Goal: Transaction & Acquisition: Purchase product/service

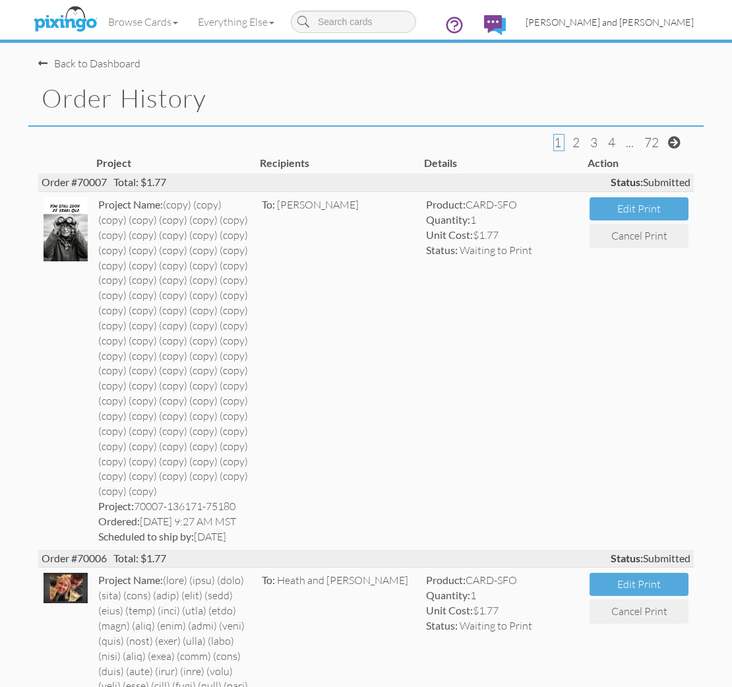
click at [623, 19] on span "[PERSON_NAME] and [PERSON_NAME]" at bounding box center [610, 21] width 168 height 11
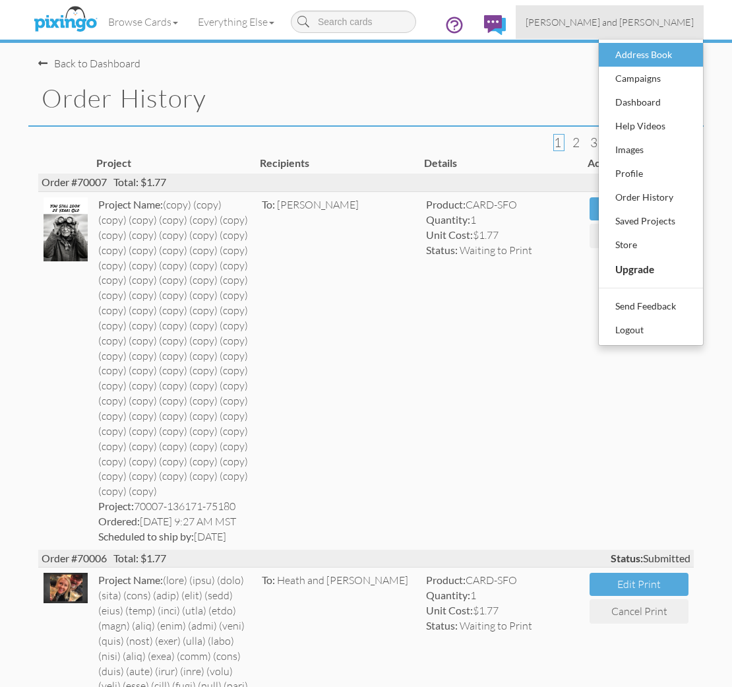
click at [639, 53] on div "Address Book" at bounding box center [651, 55] width 78 height 20
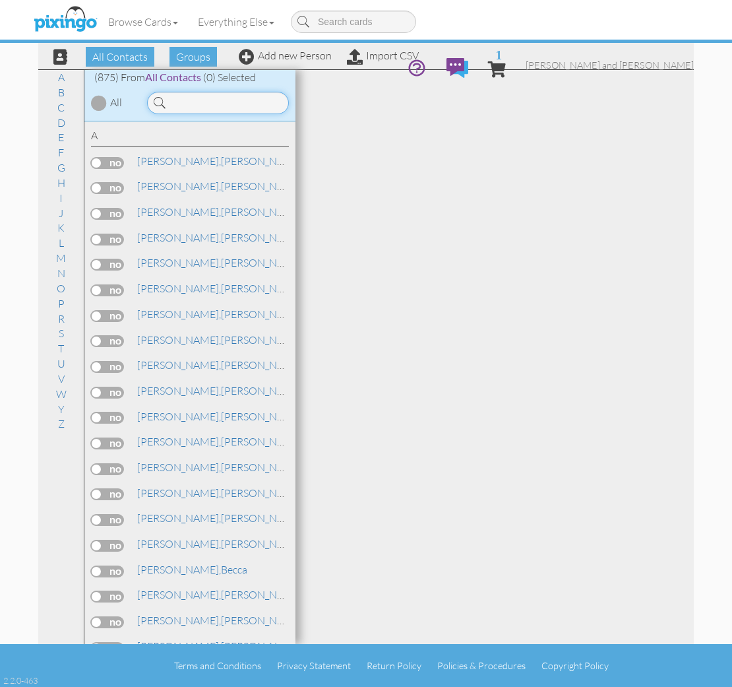
click at [228, 107] on input at bounding box center [218, 103] width 142 height 22
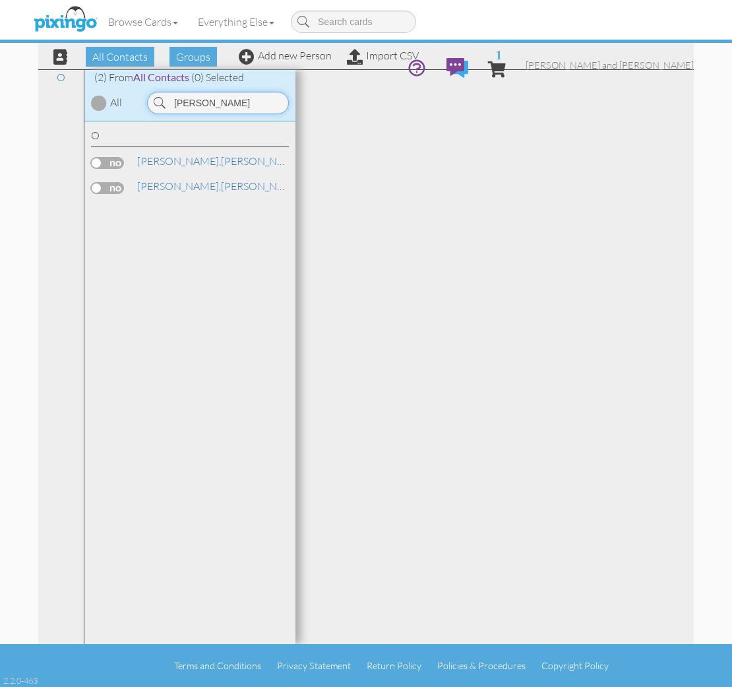
type input "Onofrey"
drag, startPoint x: 159, startPoint y: 129, endPoint x: 160, endPoint y: 160, distance: 31.0
click at [160, 160] on span "Onofrey," at bounding box center [179, 160] width 84 height 13
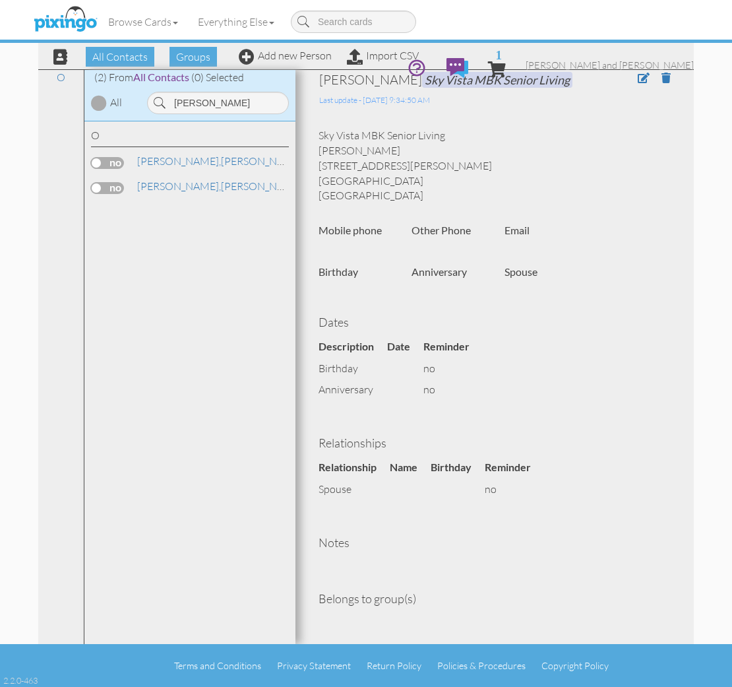
scroll to position [5, 0]
click at [502, 48] on span "1" at bounding box center [499, 54] width 7 height 13
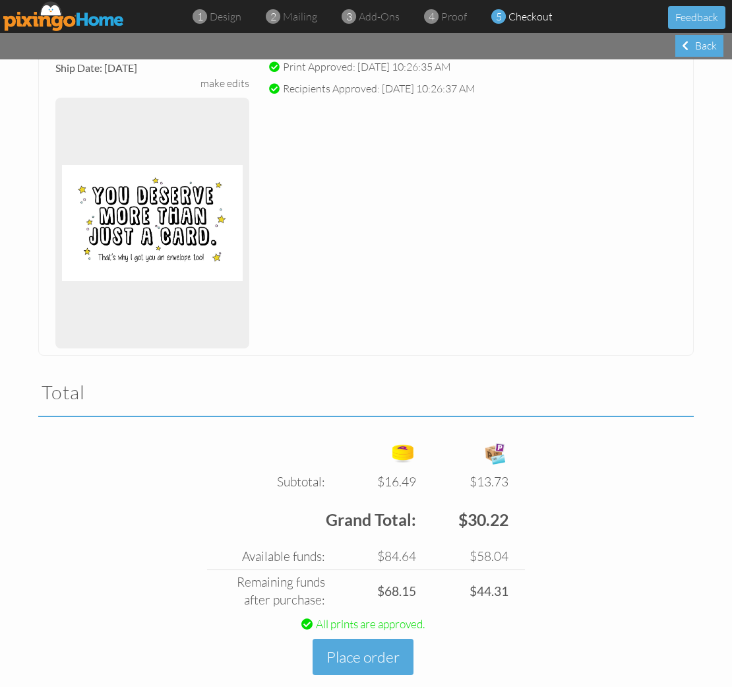
scroll to position [246, 0]
click at [364, 639] on button "Place order" at bounding box center [363, 657] width 101 height 36
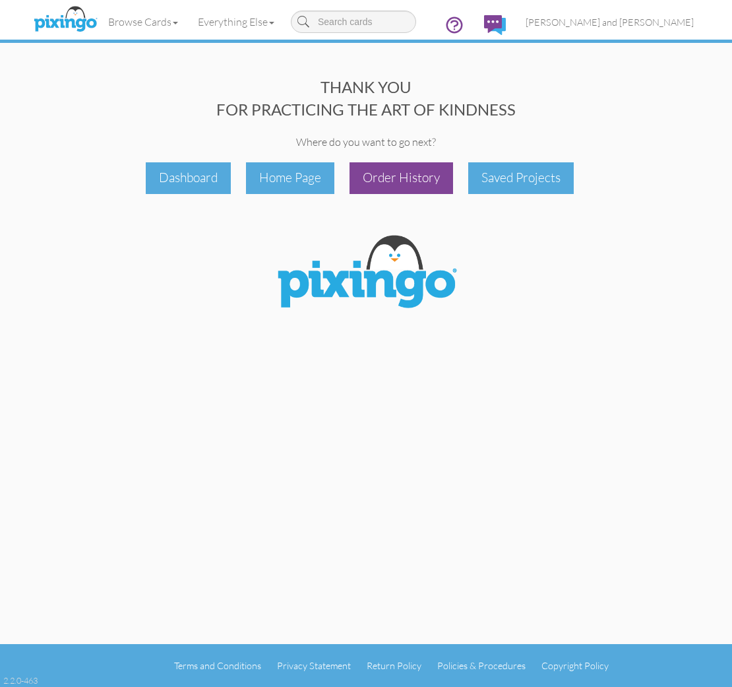
click at [425, 169] on div "Order History" at bounding box center [402, 177] width 104 height 31
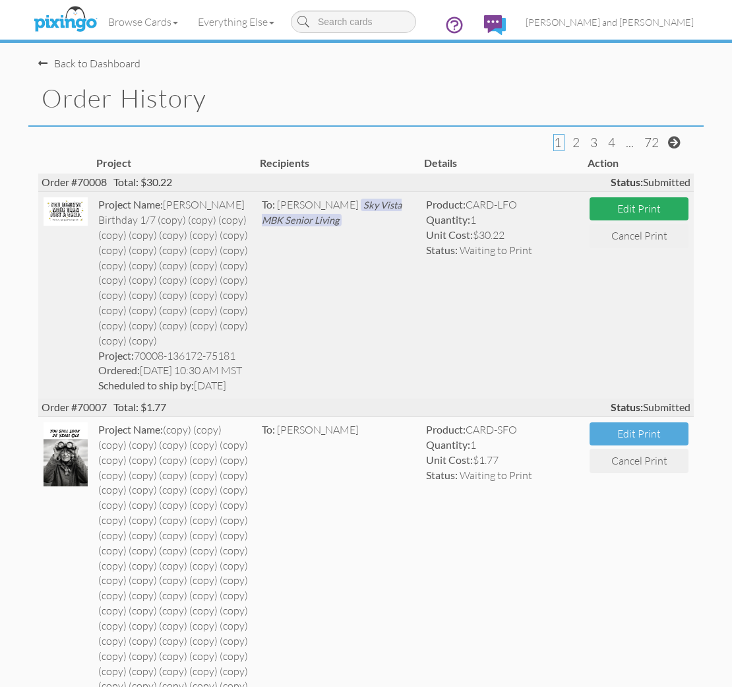
click at [606, 208] on button "Edit Print" at bounding box center [639, 208] width 99 height 23
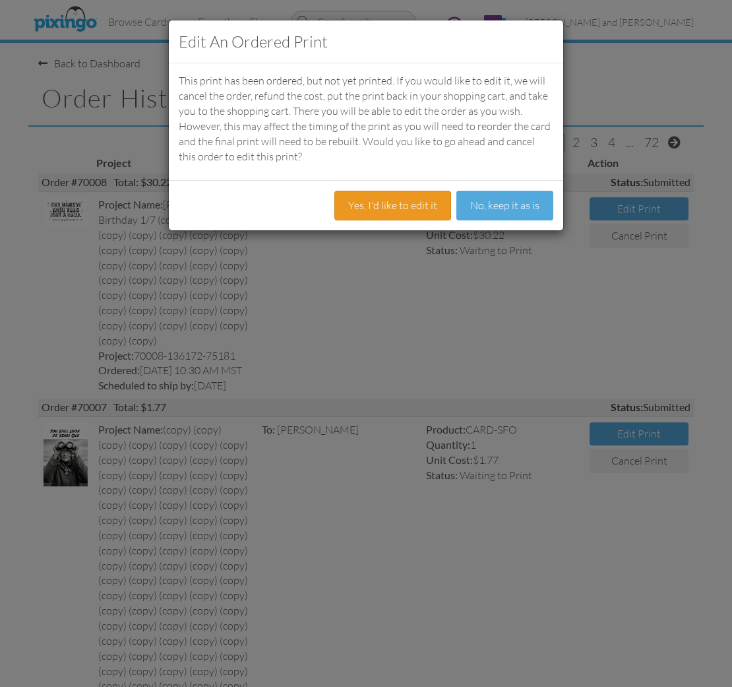
click at [410, 209] on button "Yes, I'd like to edit it" at bounding box center [393, 206] width 117 height 30
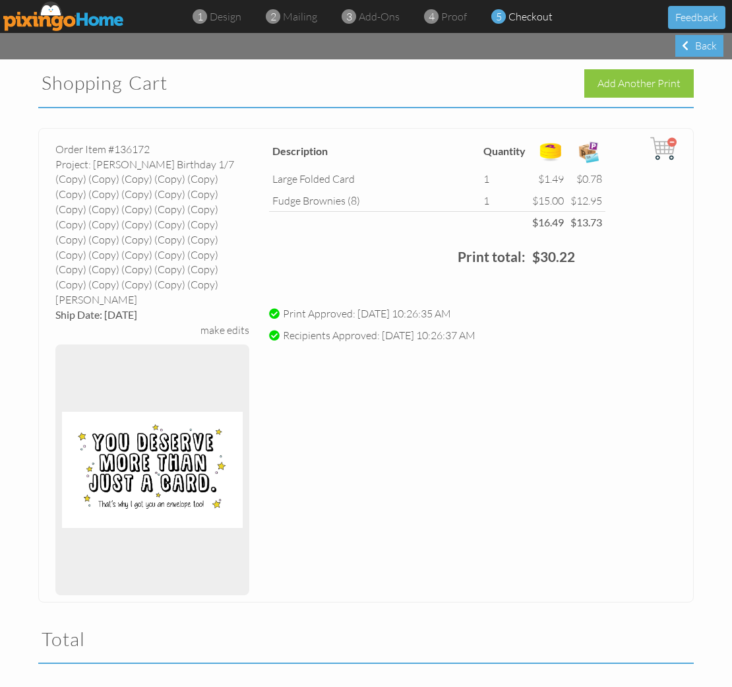
click at [214, 323] on div "make edits" at bounding box center [225, 330] width 49 height 15
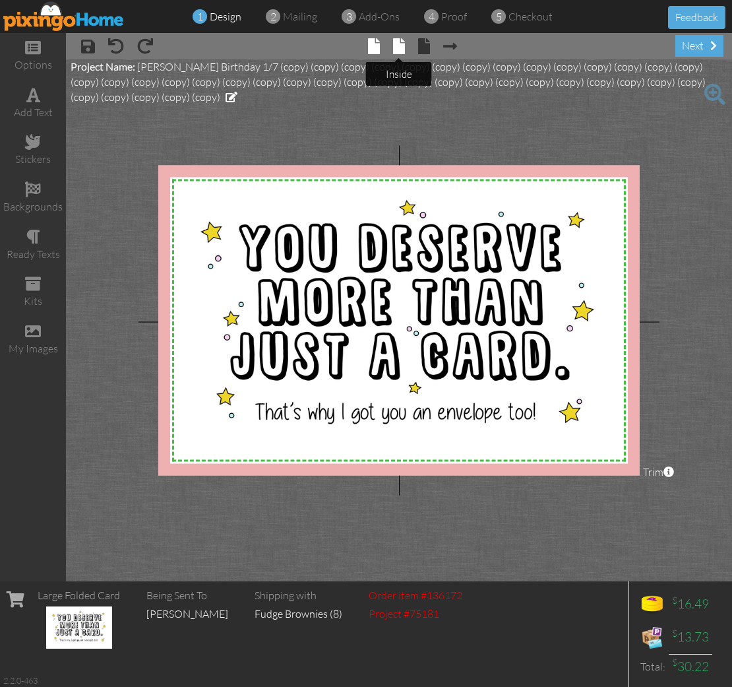
click at [394, 42] on span at bounding box center [399, 46] width 12 height 16
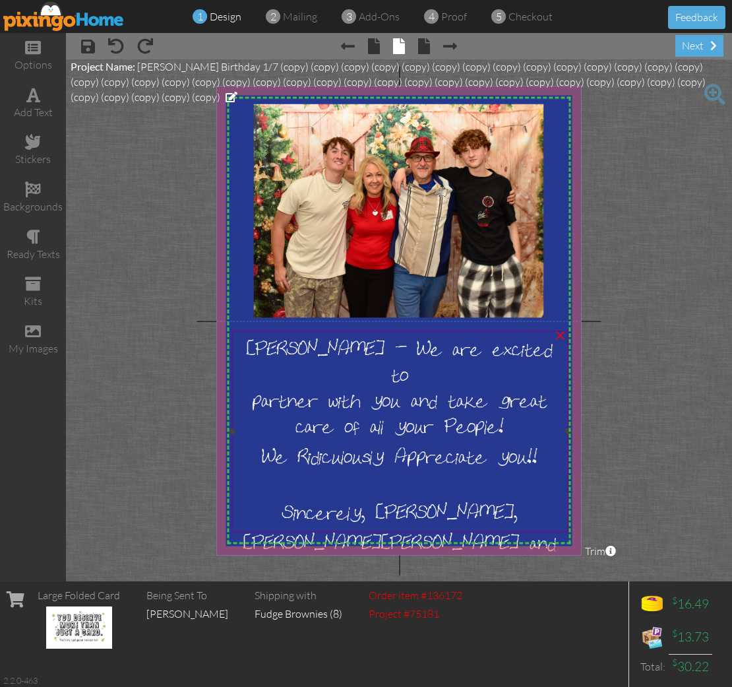
click at [424, 472] on div at bounding box center [399, 485] width 331 height 26
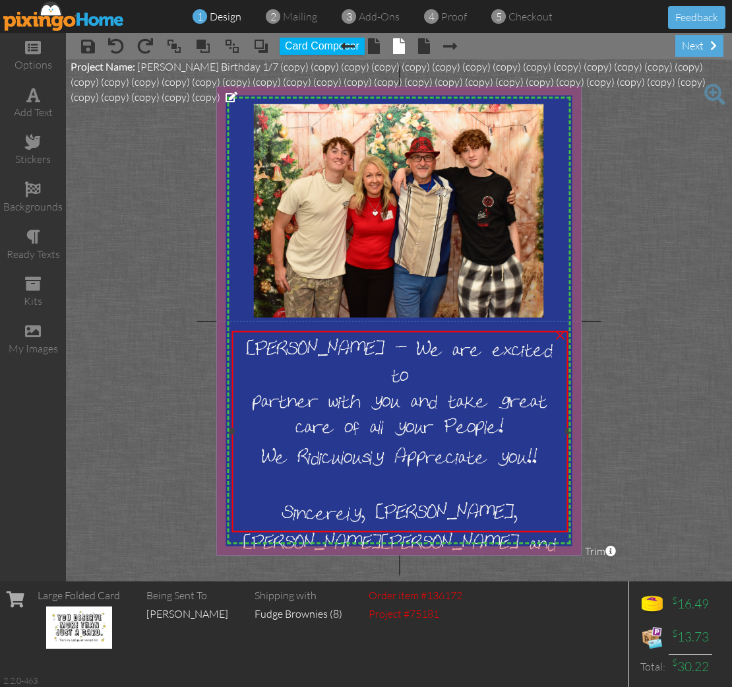
click at [424, 472] on div at bounding box center [399, 485] width 331 height 26
click at [543, 462] on div "We Ridiculously Appreciate you!!" at bounding box center [399, 456] width 331 height 30
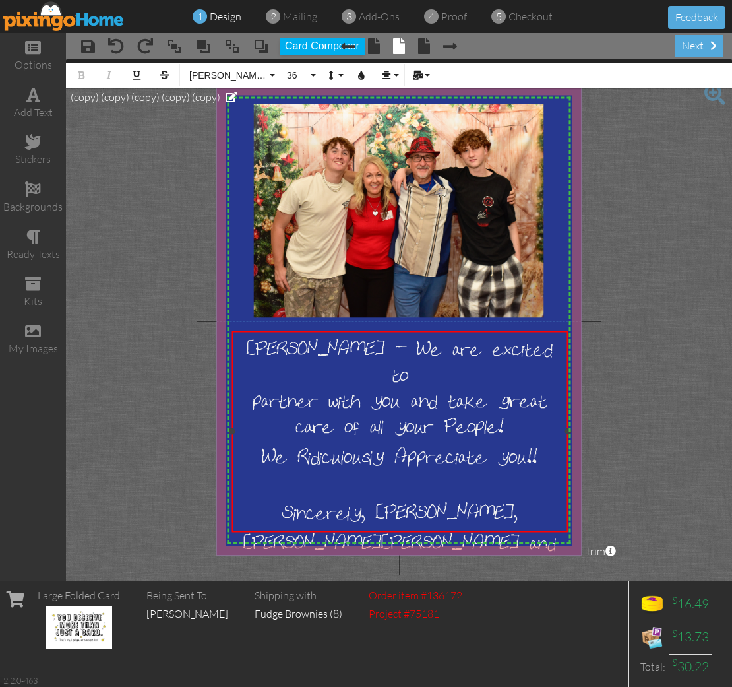
click at [544, 447] on div "We Ridiculously Appreciate you!!" at bounding box center [399, 456] width 331 height 30
click at [41, 330] on div "my images" at bounding box center [33, 340] width 66 height 46
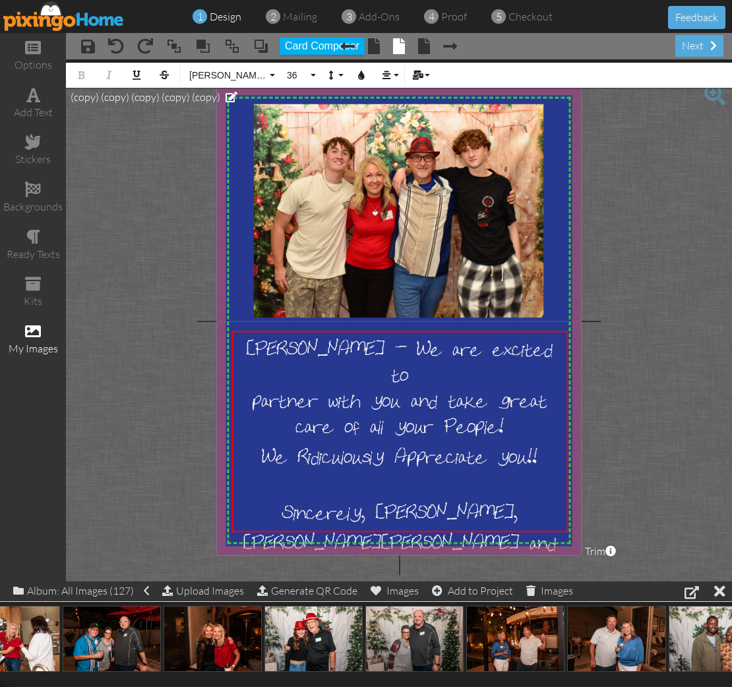
scroll to position [0, 3101]
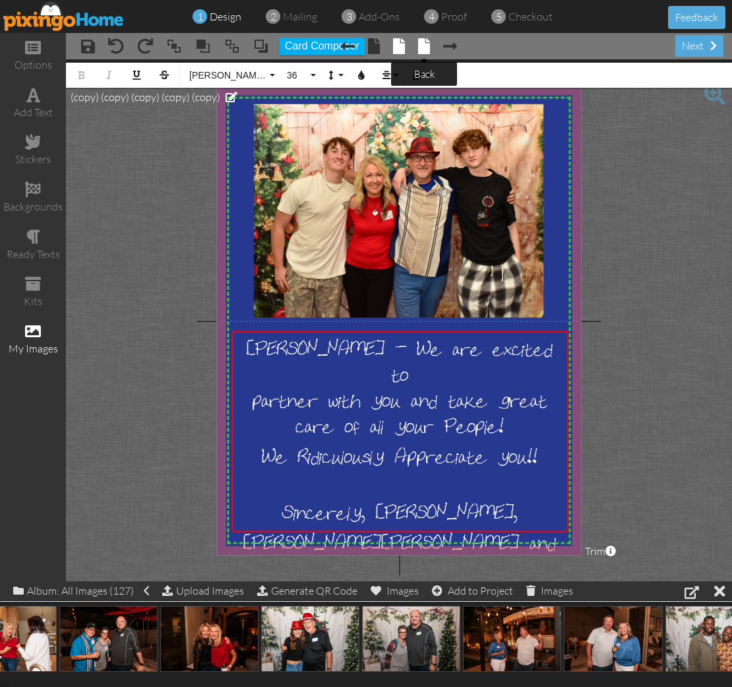
click at [428, 54] on span at bounding box center [424, 46] width 12 height 16
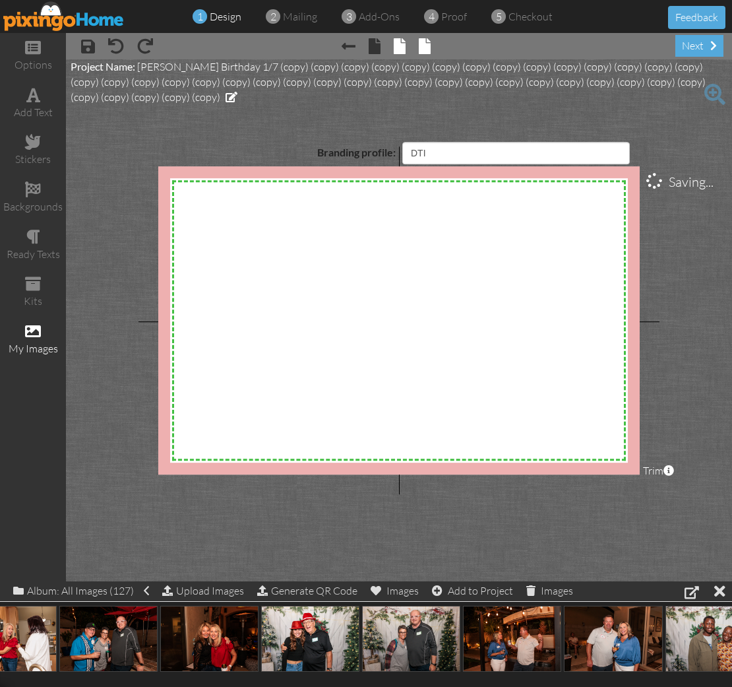
select select "object:7461"
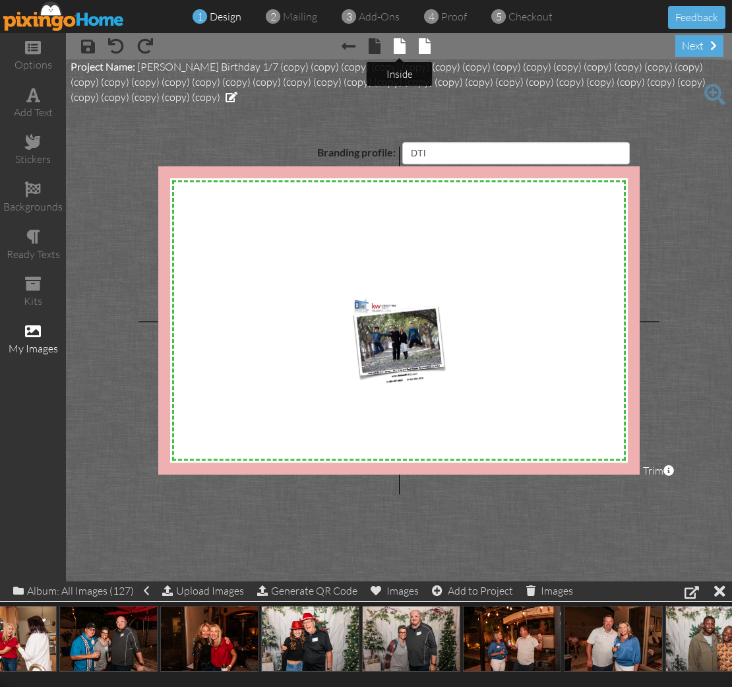
click at [399, 51] on span at bounding box center [400, 46] width 12 height 16
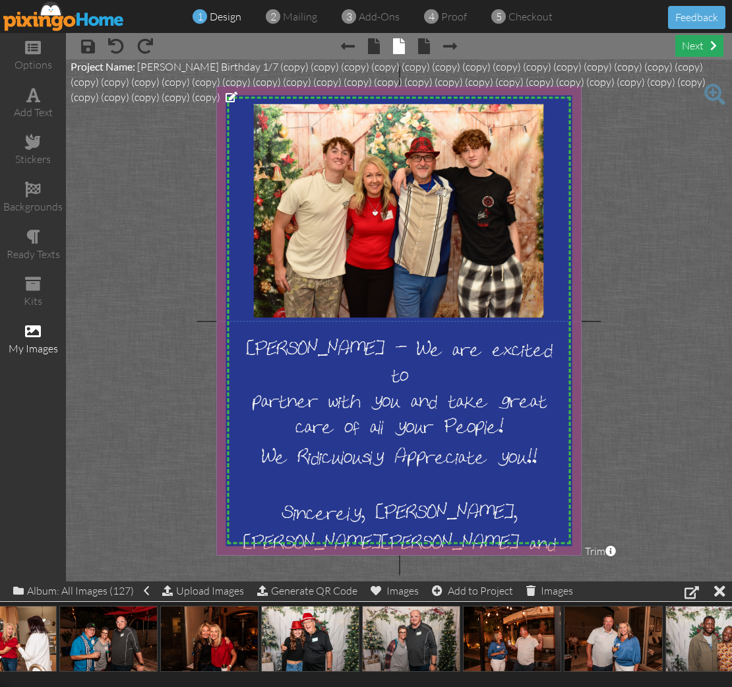
click at [697, 48] on div "next" at bounding box center [700, 46] width 48 height 22
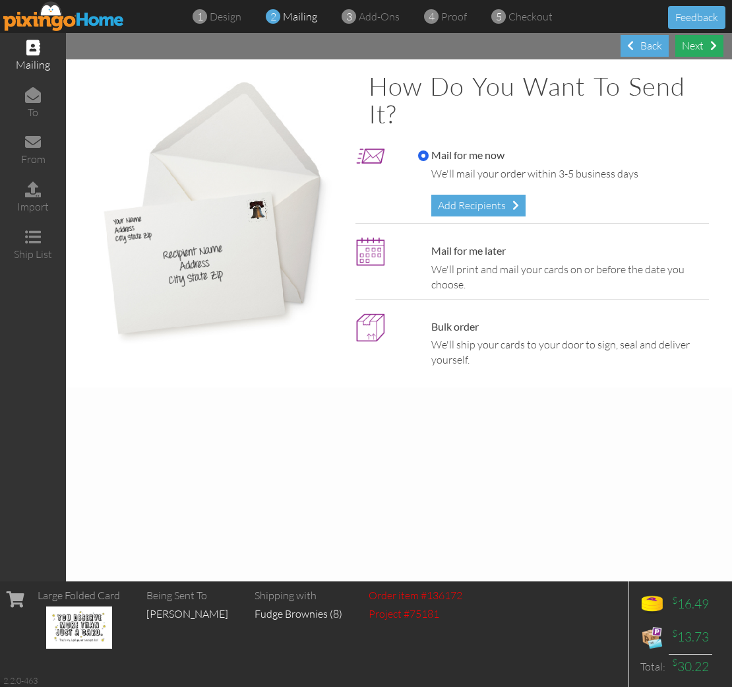
click at [697, 48] on div "Next" at bounding box center [700, 46] width 48 height 22
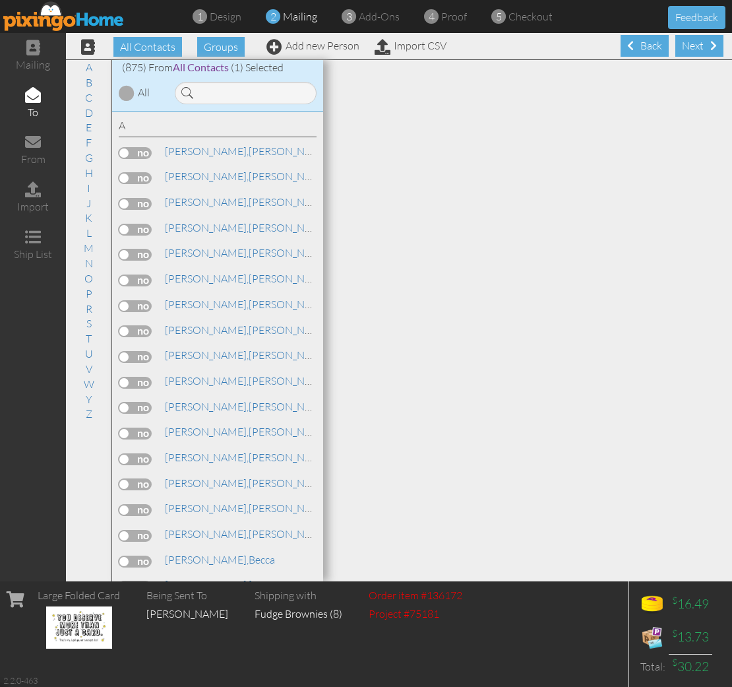
click at [697, 48] on div "Next" at bounding box center [700, 46] width 48 height 22
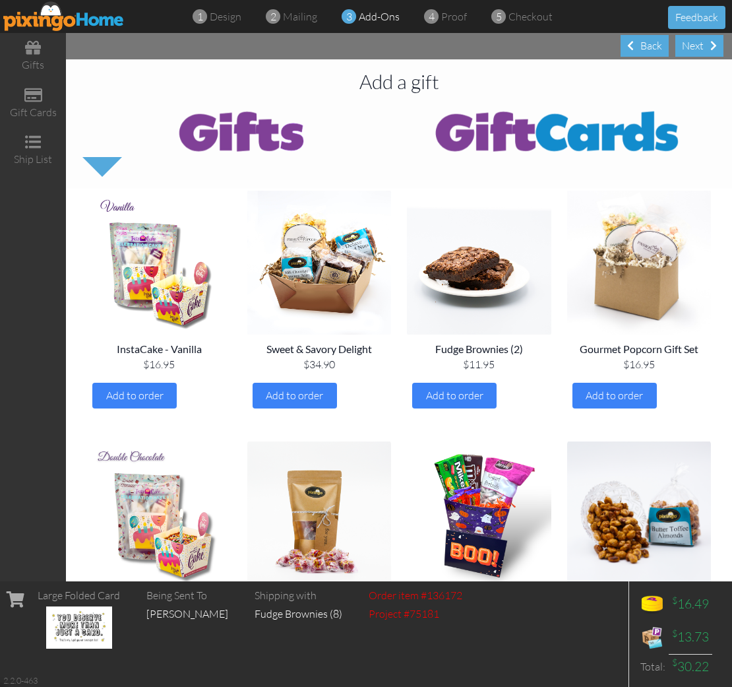
click at [697, 48] on div "Next" at bounding box center [700, 46] width 48 height 22
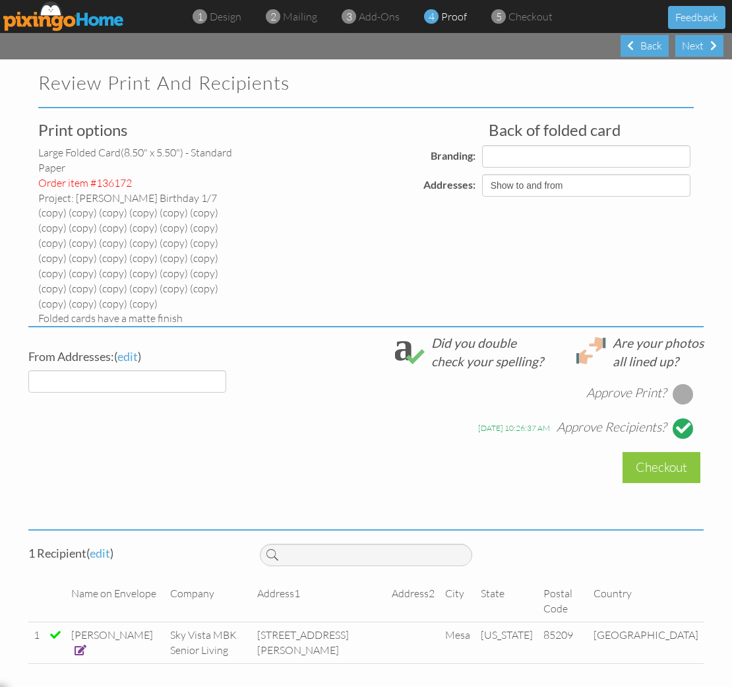
select select "object:9491"
select select "object:9493"
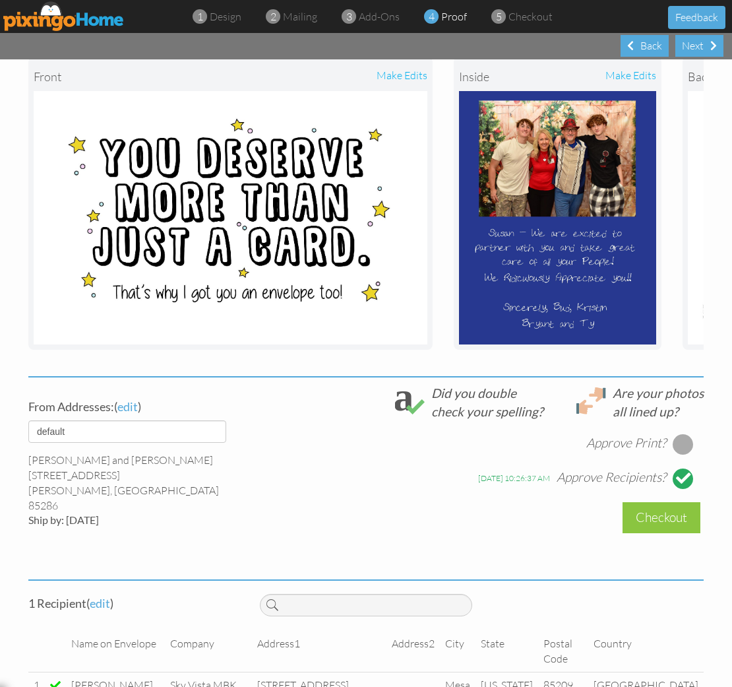
scroll to position [295, 0]
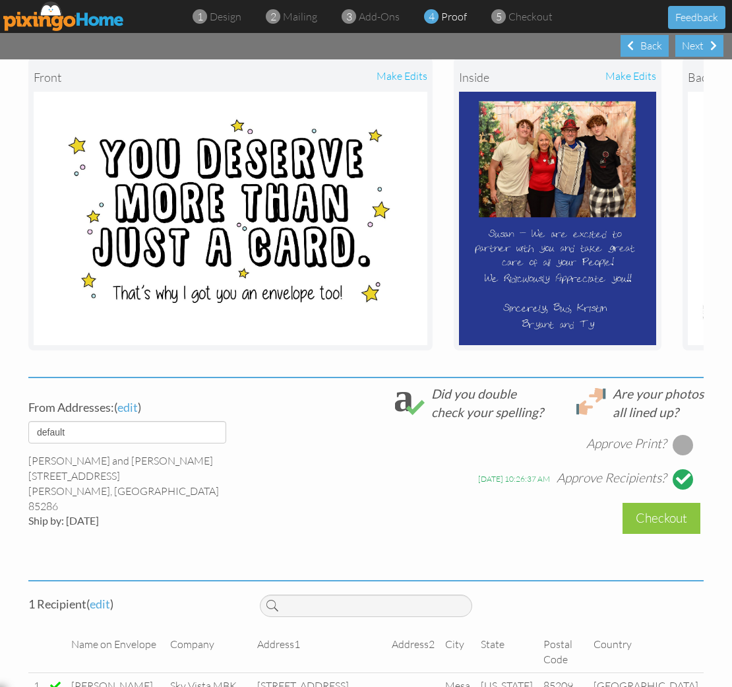
click at [686, 434] on div at bounding box center [683, 444] width 21 height 21
click at [643, 503] on div "Checkout" at bounding box center [662, 518] width 78 height 31
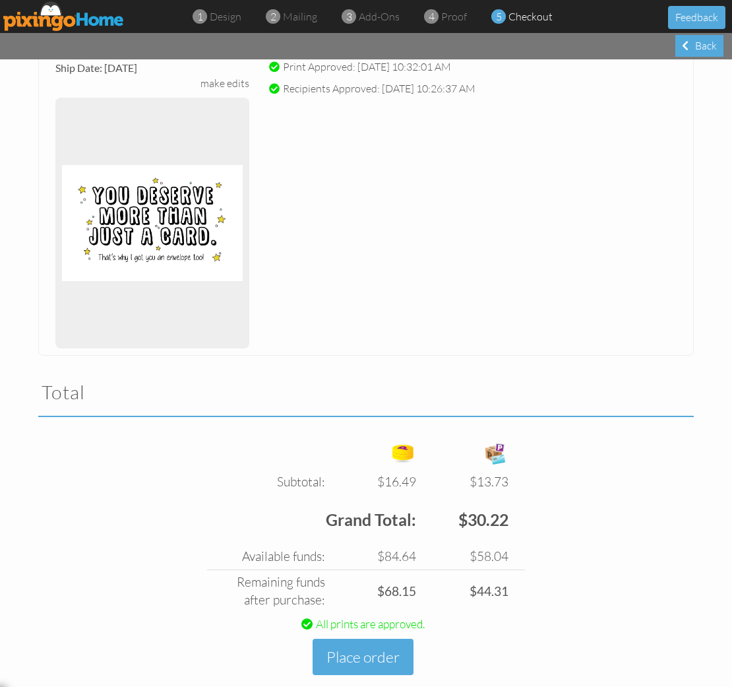
scroll to position [246, 0]
click at [366, 639] on button "Place order" at bounding box center [363, 657] width 101 height 36
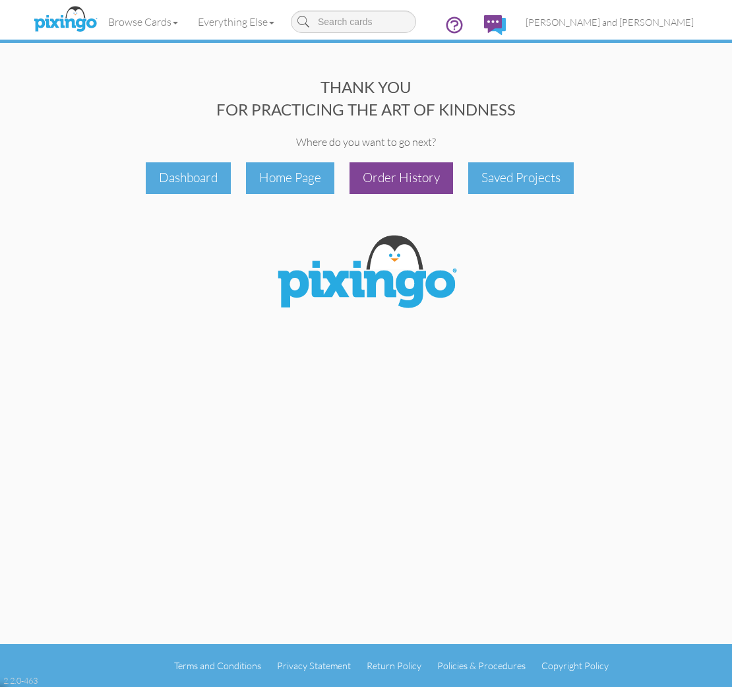
click at [397, 172] on div "Order History" at bounding box center [402, 177] width 104 height 31
click at [657, 33] on link "[PERSON_NAME] and [PERSON_NAME]" at bounding box center [610, 22] width 188 height 34
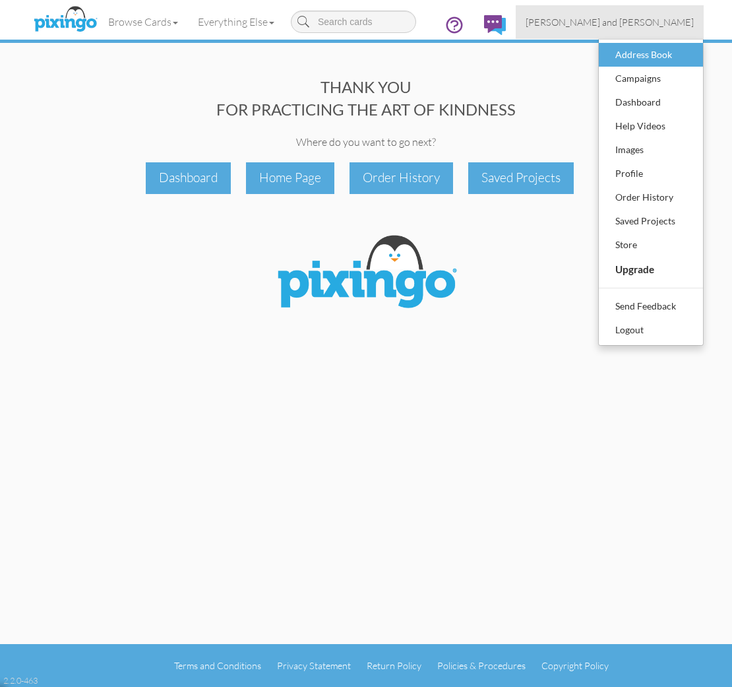
click at [651, 51] on div "Address Book" at bounding box center [651, 55] width 78 height 20
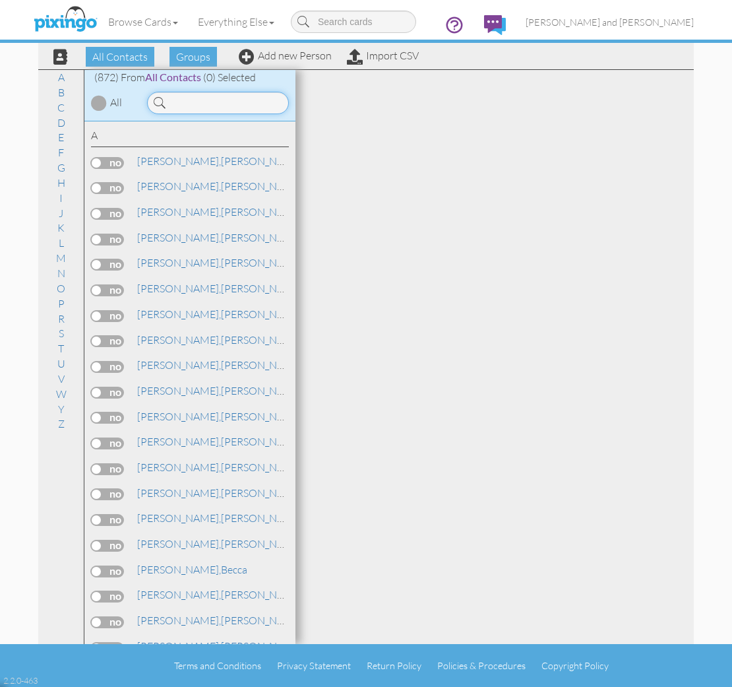
click at [228, 102] on input at bounding box center [218, 103] width 142 height 22
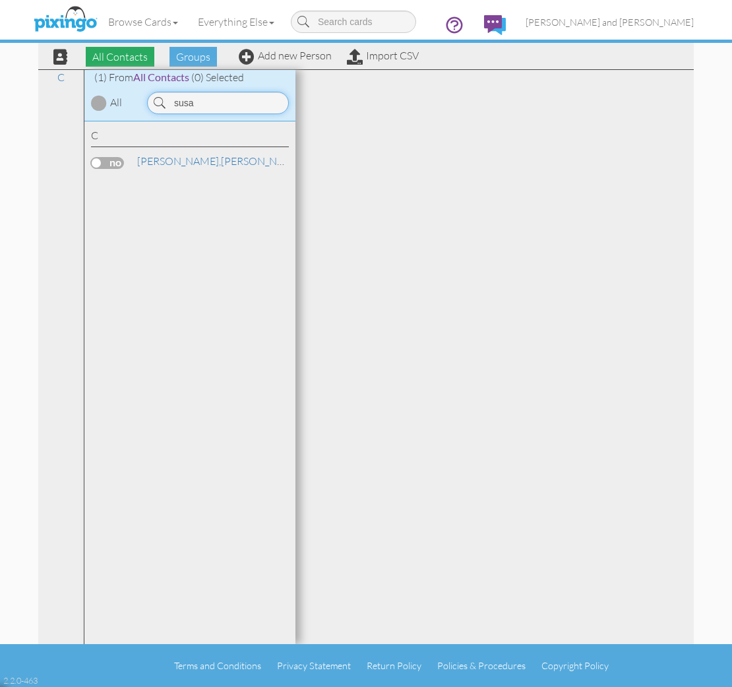
type input "susa"
click at [145, 56] on span "All Contacts" at bounding box center [120, 57] width 69 height 20
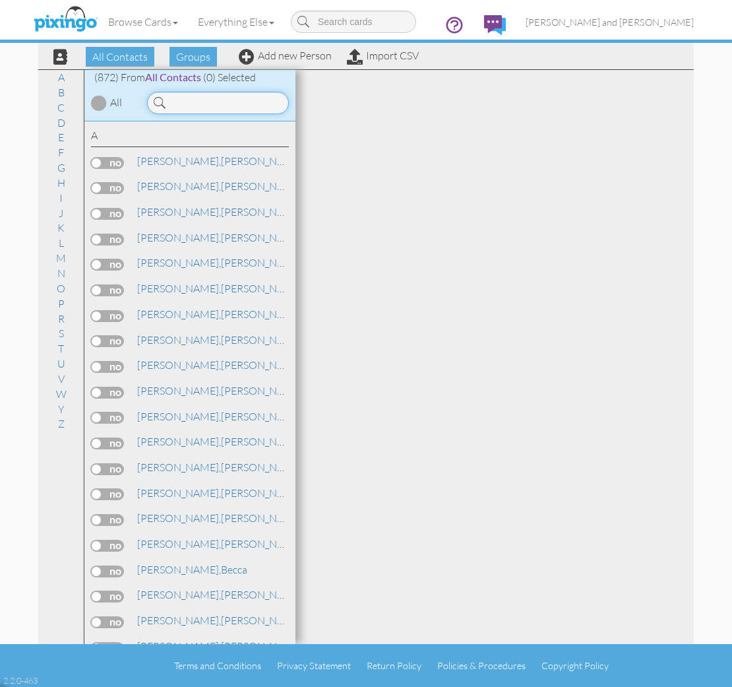
click at [186, 98] on input at bounding box center [218, 103] width 142 height 22
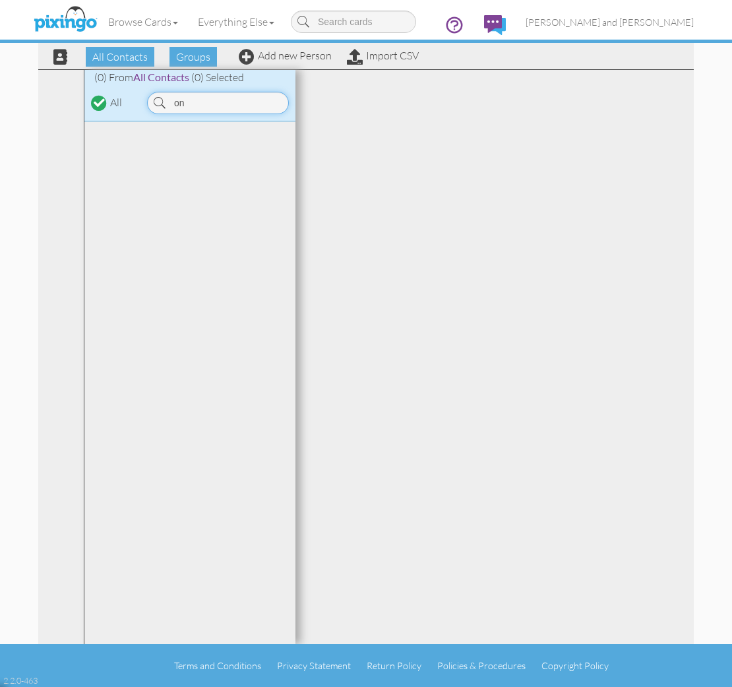
type input "o"
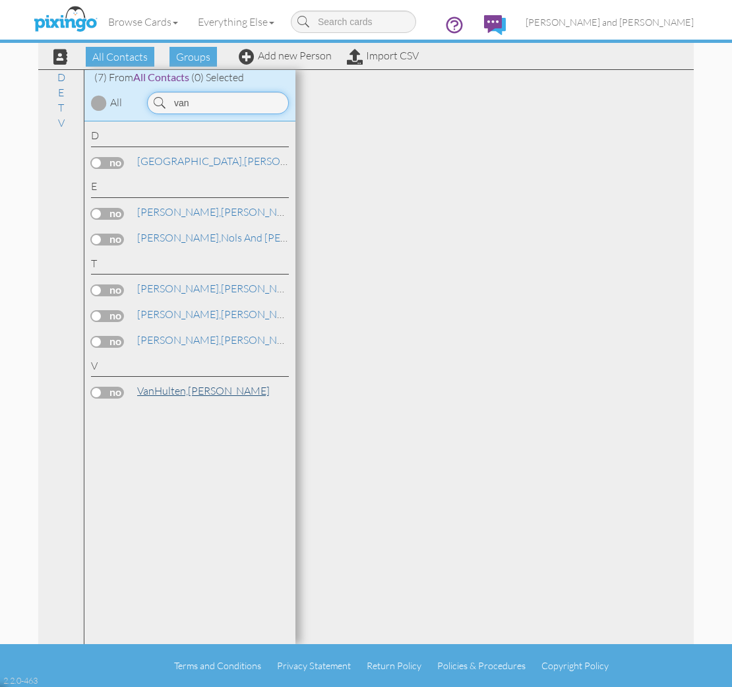
type input "van"
click at [167, 384] on span "VanHulten," at bounding box center [162, 390] width 51 height 13
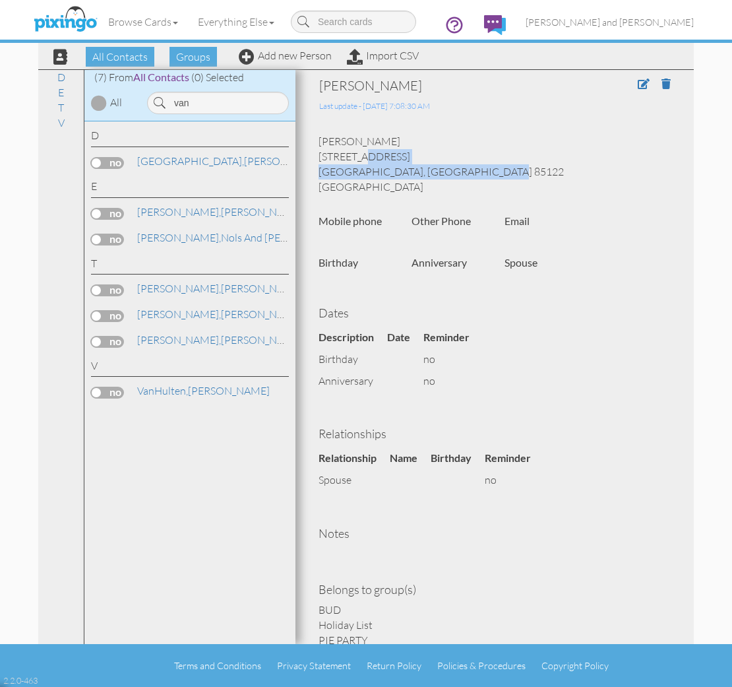
drag, startPoint x: 406, startPoint y: 170, endPoint x: 321, endPoint y: 159, distance: 85.2
click at [321, 159] on div "Tony VanHulten 9919 E Harvest Rd Florence, AZ 85122 United States" at bounding box center [495, 164] width 372 height 60
copy div "9919 E Harvest Rd Florence, AZ 85122"
click at [292, 57] on link "Add new Person" at bounding box center [285, 55] width 93 height 13
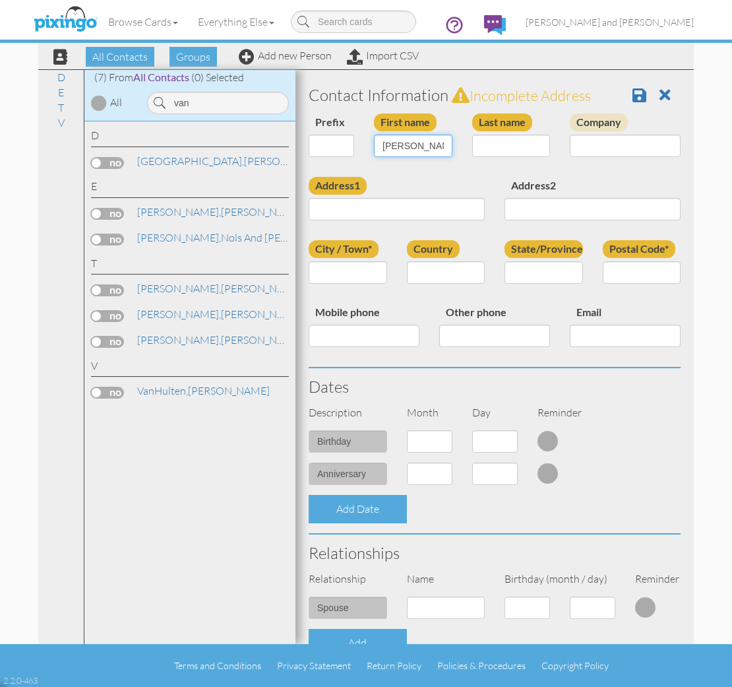
type input "Susan"
type input "Onofrey"
paste input "9919 E Harvest Rd Florence, AZ 85122"
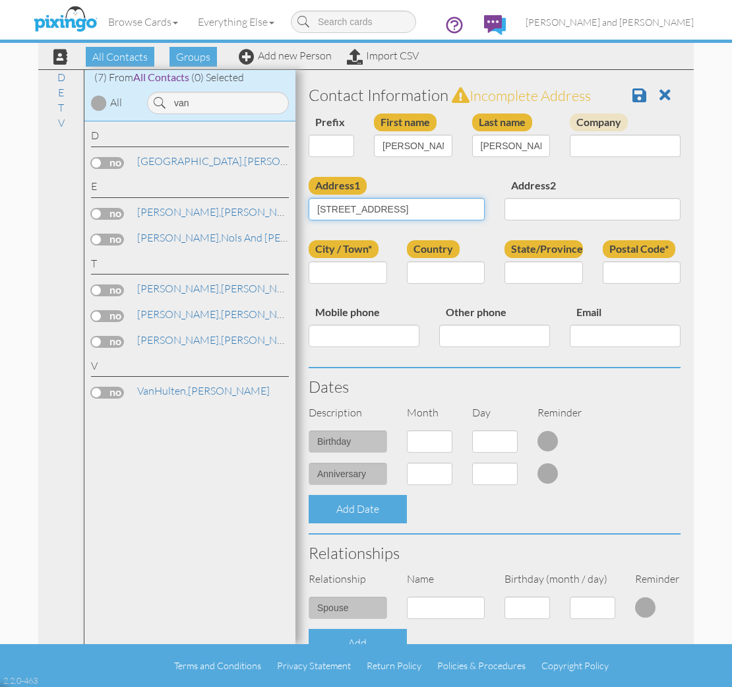
type input "9919 E Harvest Rd Florence, AZ 85122"
type input "85122"
type input "AZ"
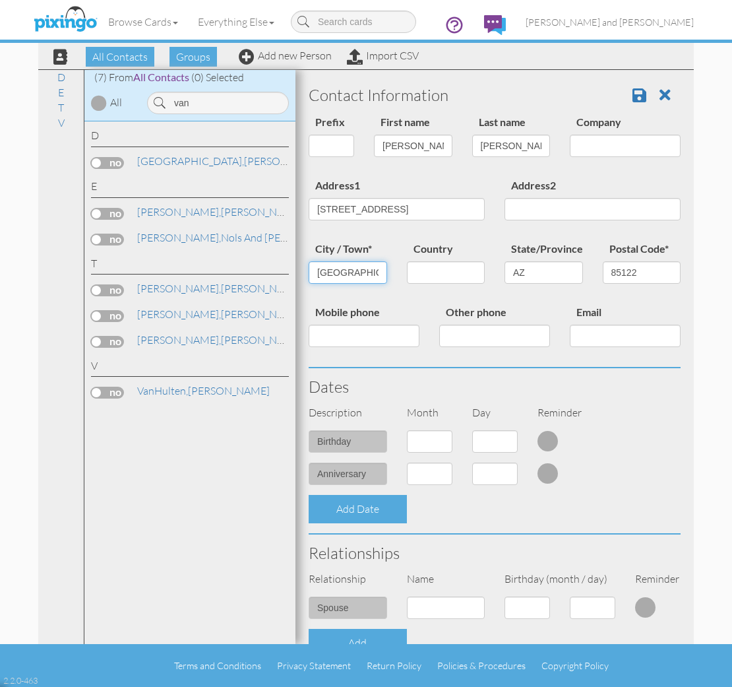
type input "Florence"
drag, startPoint x: 436, startPoint y: 207, endPoint x: 731, endPoint y: 199, distance: 295.1
click at [731, 199] on contacts "Toggle navigation Visit Pixingo Mobile Browse Cards Business Accounting Automot…" at bounding box center [366, 343] width 732 height 687
drag, startPoint x: 429, startPoint y: 207, endPoint x: 494, endPoint y: 201, distance: 65.5
click at [494, 201] on div "Address1 9919 E Harvest Rd Florence, AZ 85122" at bounding box center [397, 203] width 196 height 53
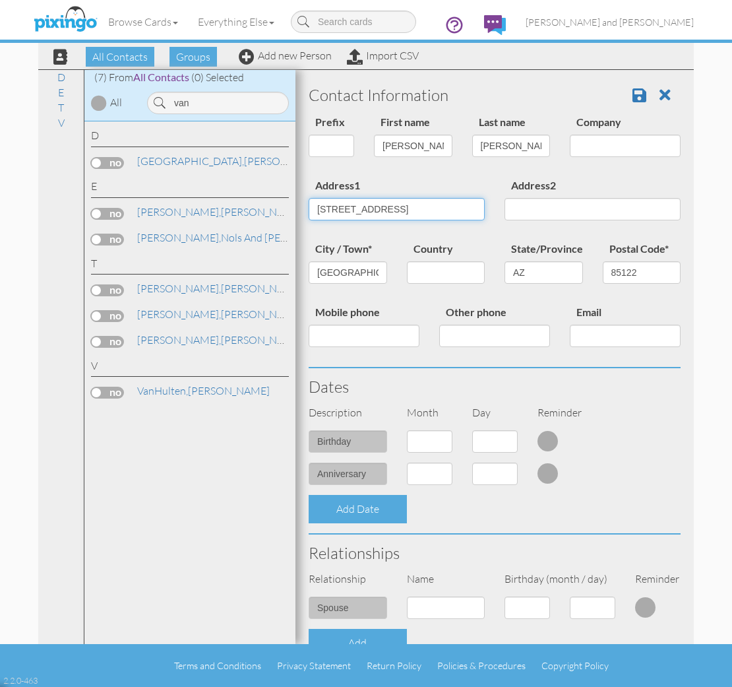
click at [443, 206] on input "9919 E Harvest Rd Florence, AZ 85122" at bounding box center [397, 209] width 176 height 22
type input "9919 E Harvest Rd"
click at [637, 96] on span at bounding box center [640, 95] width 14 height 16
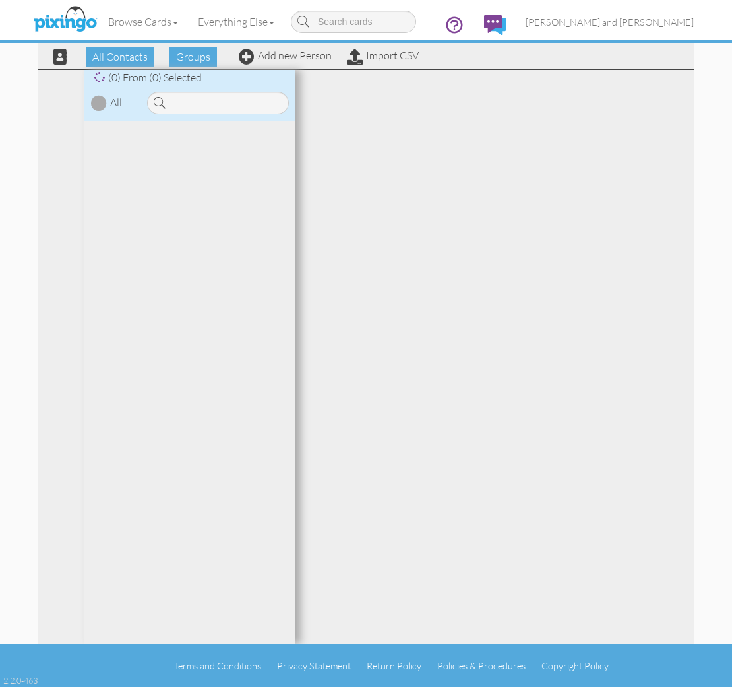
click at [205, 108] on input at bounding box center [218, 103] width 142 height 22
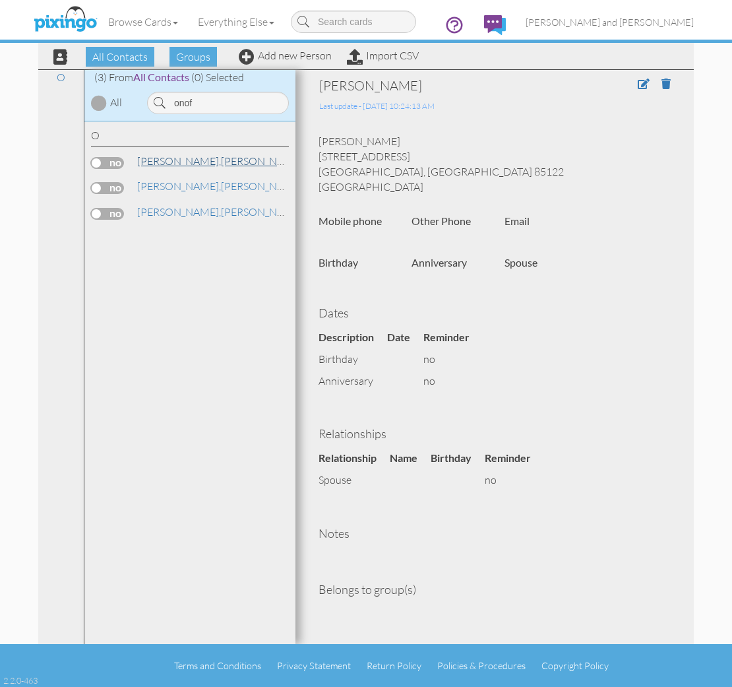
type input "onof"
click at [186, 160] on link "Onofrey, Susan Sky Vista MBK Senior Living" at bounding box center [281, 161] width 291 height 16
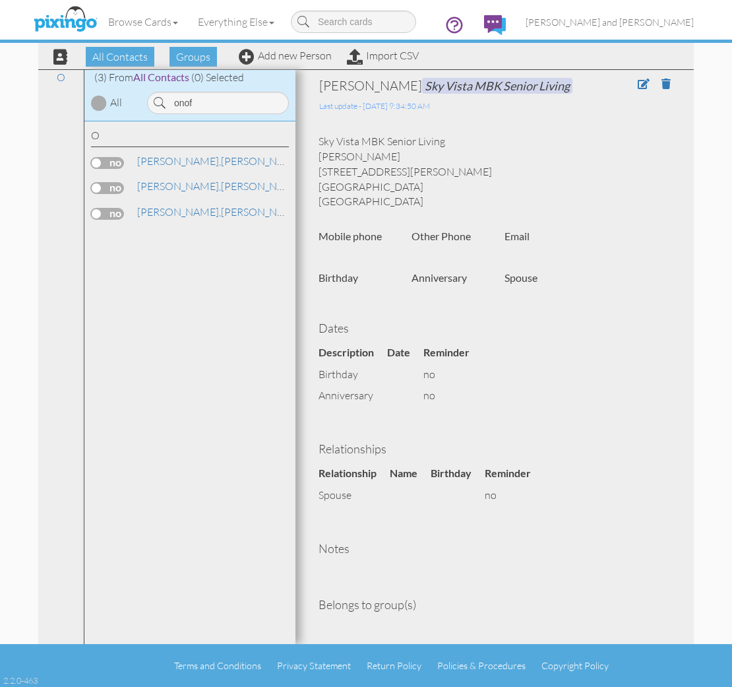
click at [121, 163] on label at bounding box center [107, 163] width 33 height 12
click at [0, 0] on input "checkbox" at bounding box center [0, 0] width 0 height 0
click at [616, 57] on span "Send Card" at bounding box center [603, 57] width 60 height 20
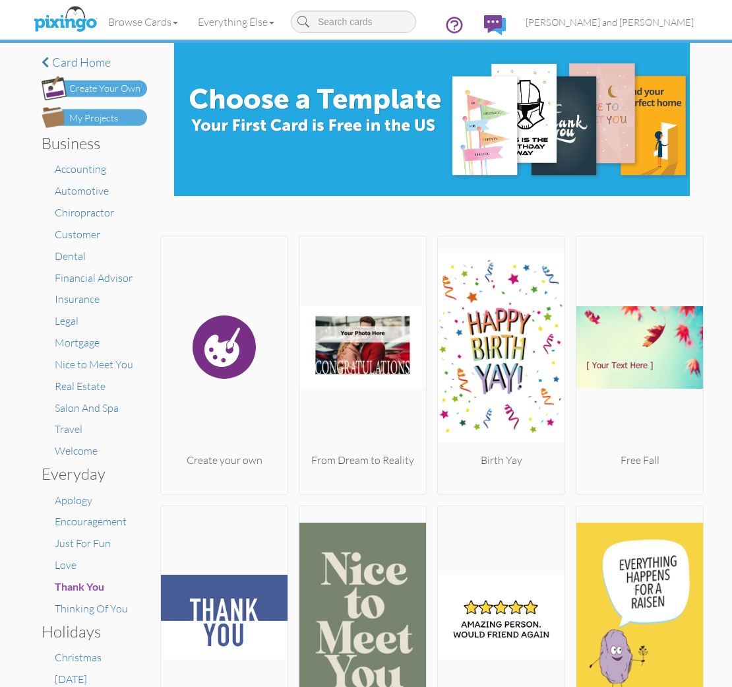
click at [107, 119] on div "My Projects" at bounding box center [93, 119] width 49 height 14
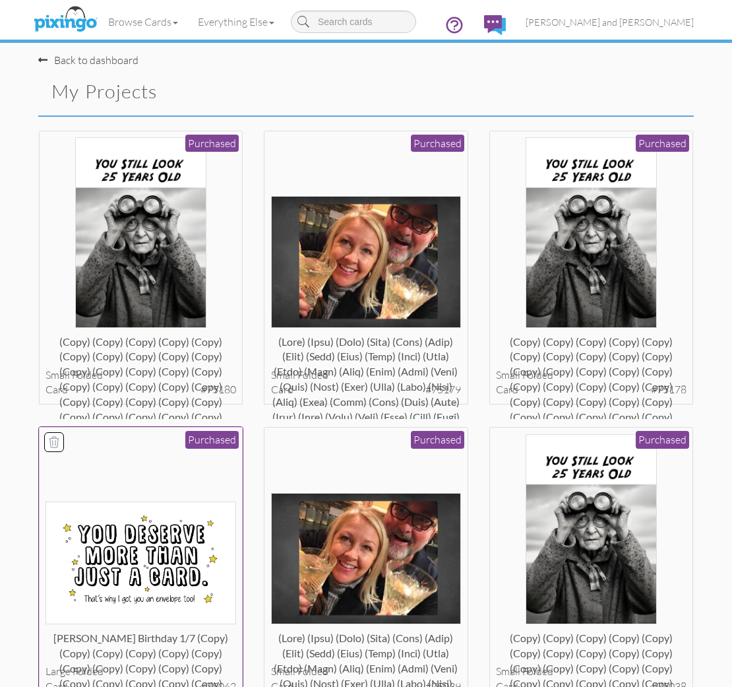
click at [171, 542] on img at bounding box center [141, 563] width 191 height 123
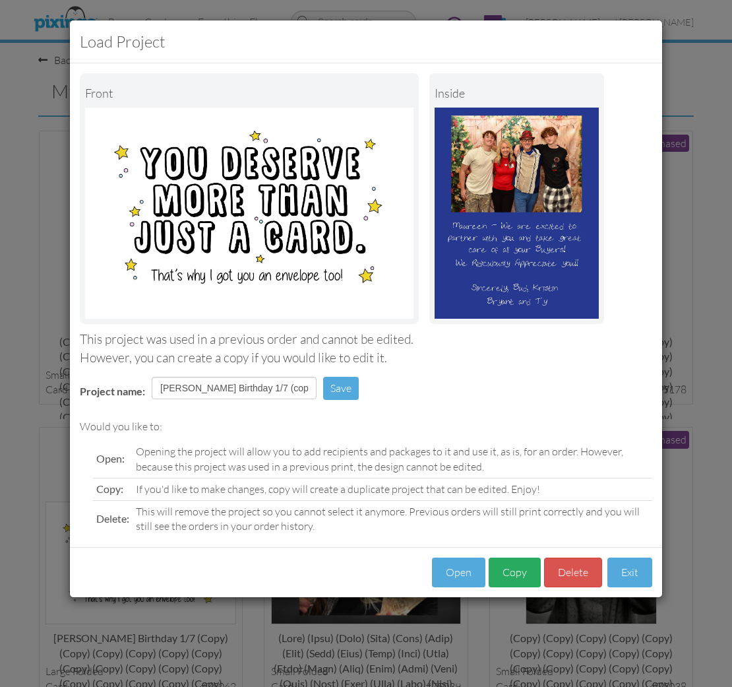
click at [517, 563] on button "Copy" at bounding box center [515, 573] width 52 height 30
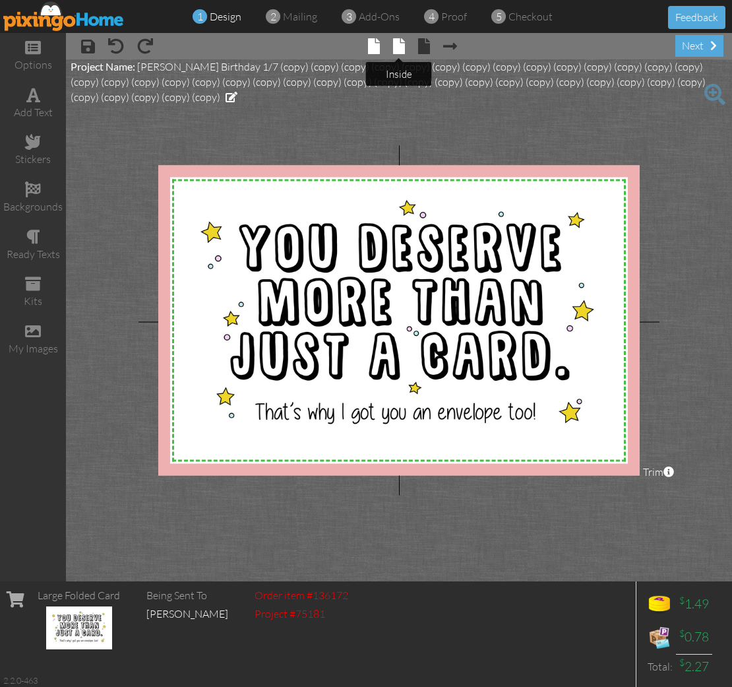
click at [403, 44] on span at bounding box center [399, 46] width 12 height 16
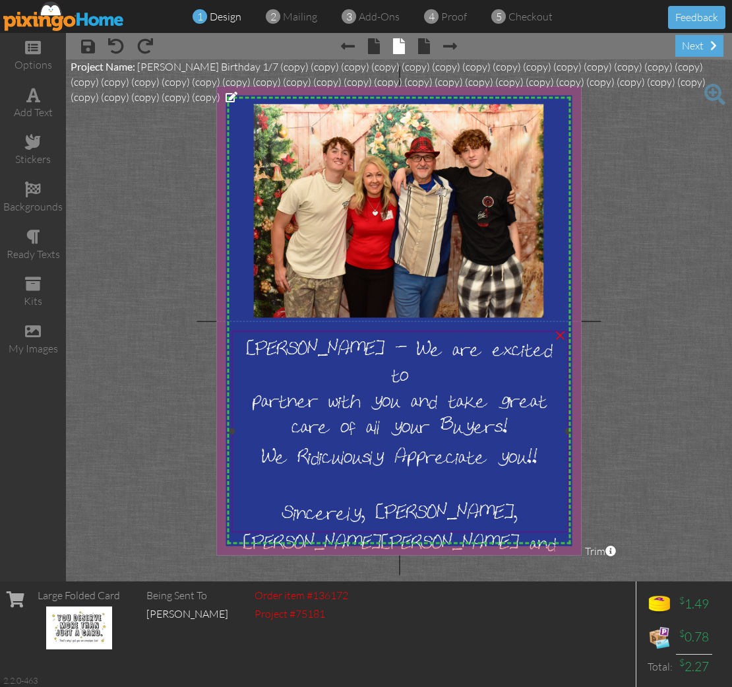
click at [308, 354] on span "Maureen - We are excited to" at bounding box center [400, 359] width 306 height 51
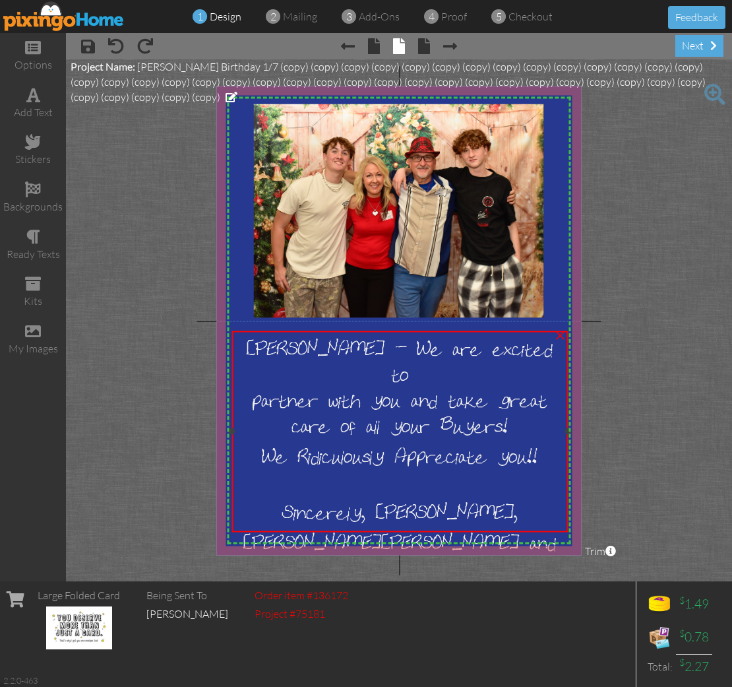
click at [308, 354] on span "Maureen - We are excited to" at bounding box center [400, 359] width 306 height 51
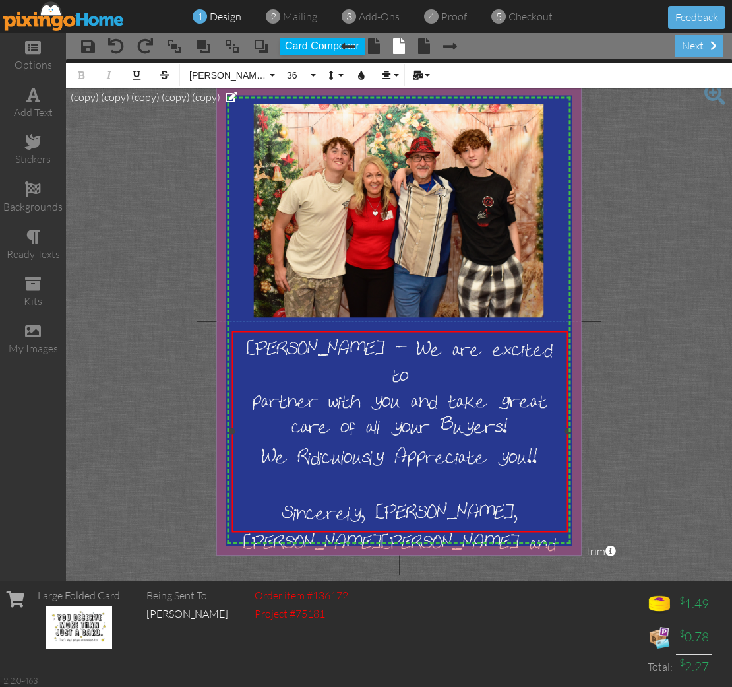
click at [502, 399] on span "partner with you and take great care of all your Buyers!" at bounding box center [400, 410] width 295 height 51
click at [694, 49] on div "next" at bounding box center [700, 46] width 48 height 22
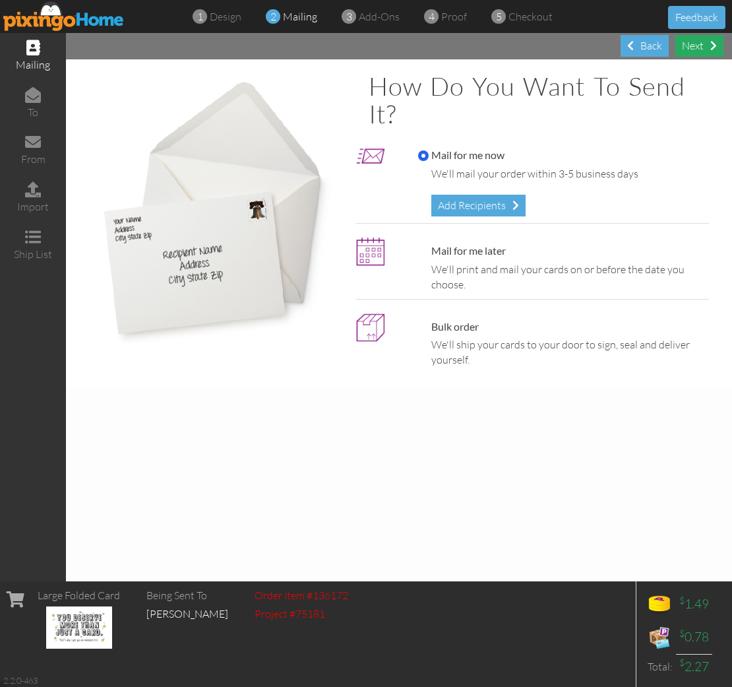
click at [697, 53] on div "Next" at bounding box center [700, 46] width 48 height 22
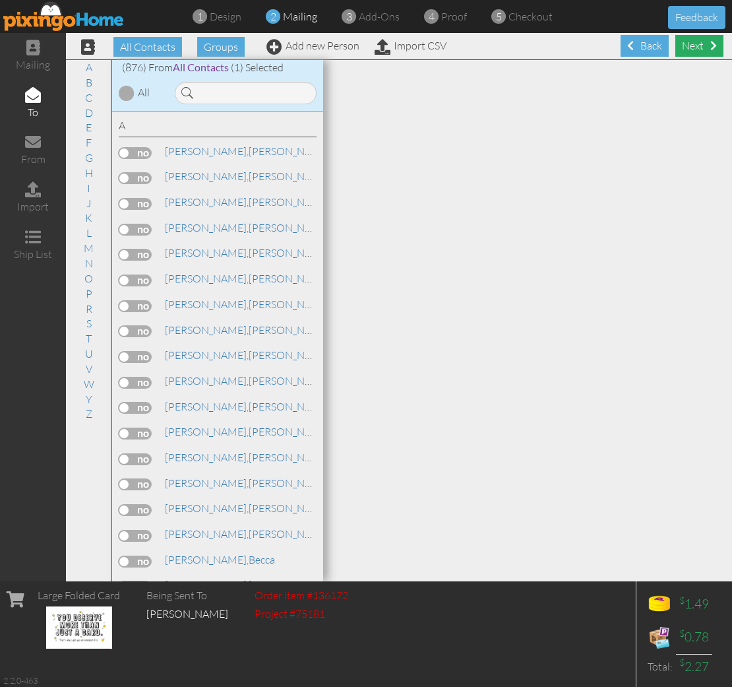
click at [701, 49] on div "Next" at bounding box center [700, 46] width 48 height 22
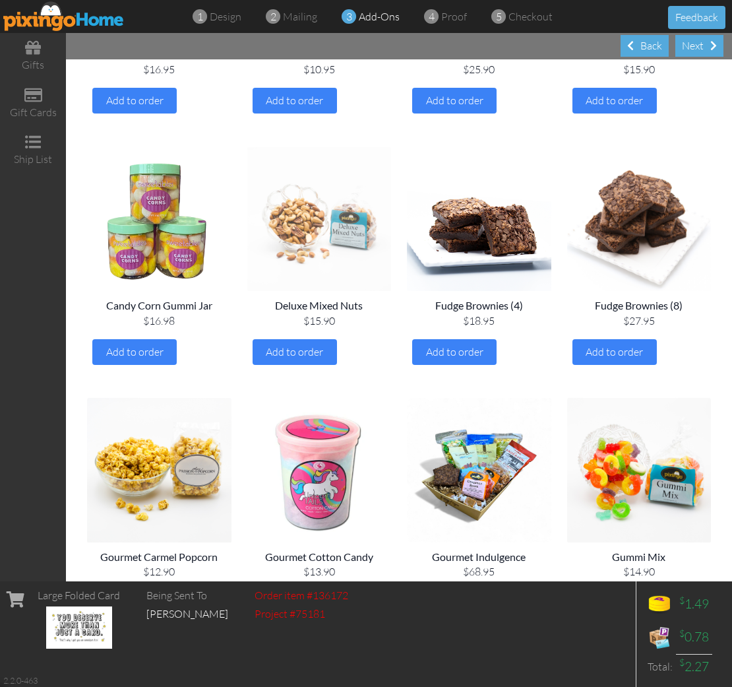
scroll to position [546, 0]
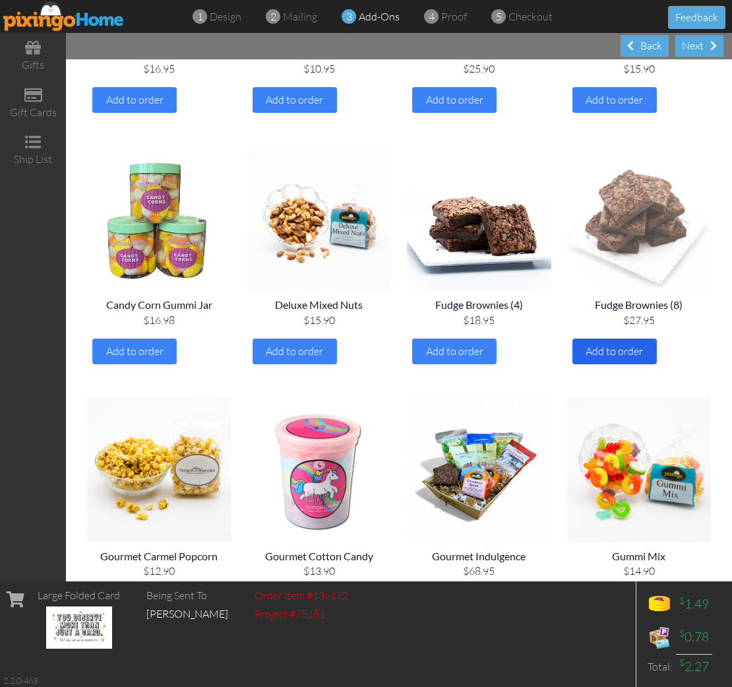
click at [600, 344] on span "Add to order" at bounding box center [614, 350] width 57 height 13
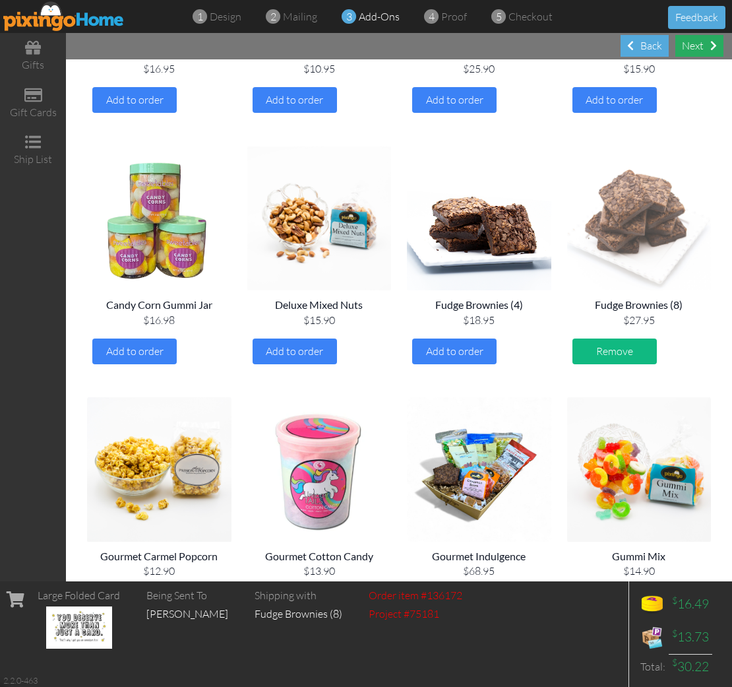
click at [697, 49] on div "Next" at bounding box center [700, 46] width 48 height 22
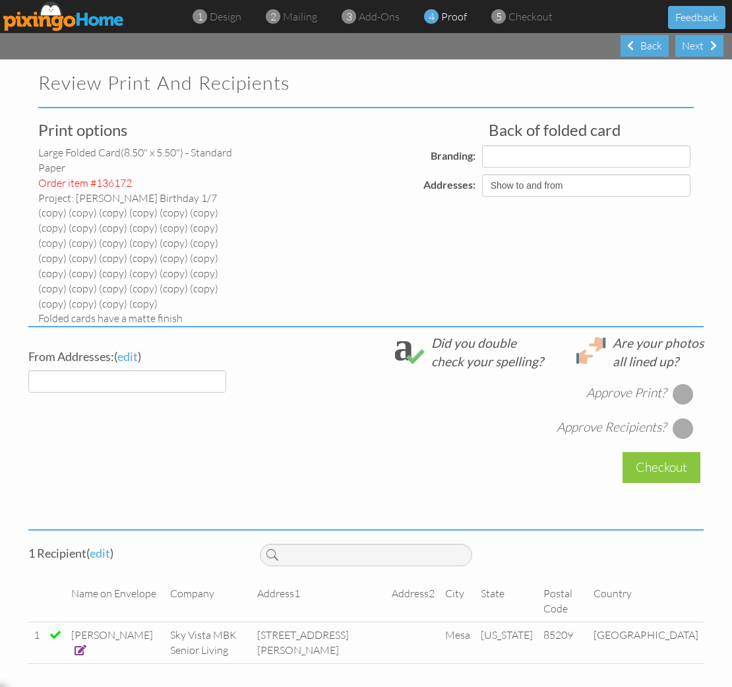
select select "object:5981"
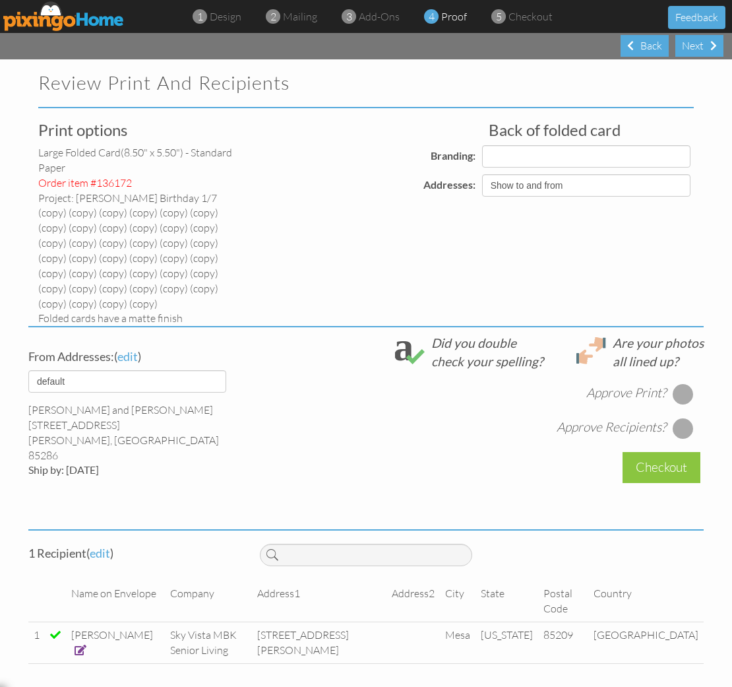
select select "object:5991"
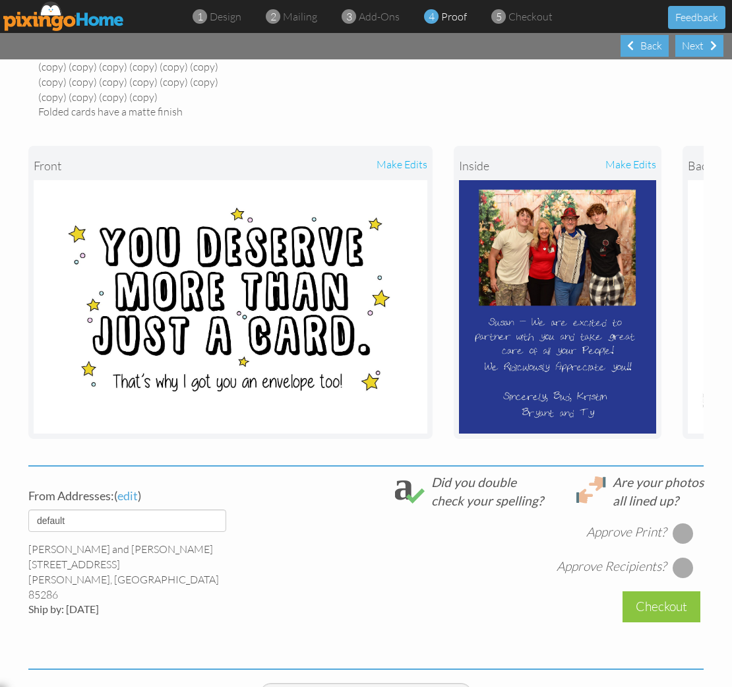
scroll to position [190, 0]
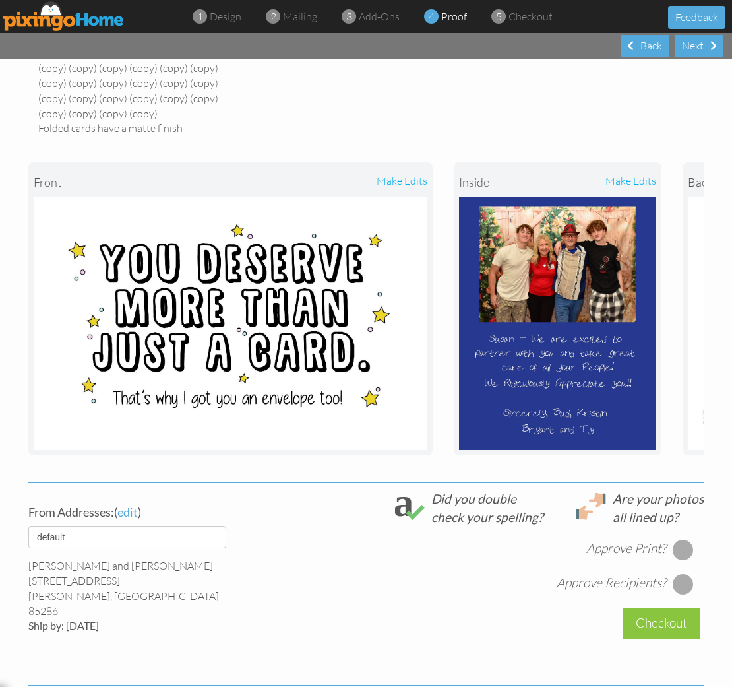
click at [686, 539] on div at bounding box center [683, 549] width 21 height 21
click at [684, 573] on div at bounding box center [683, 583] width 21 height 21
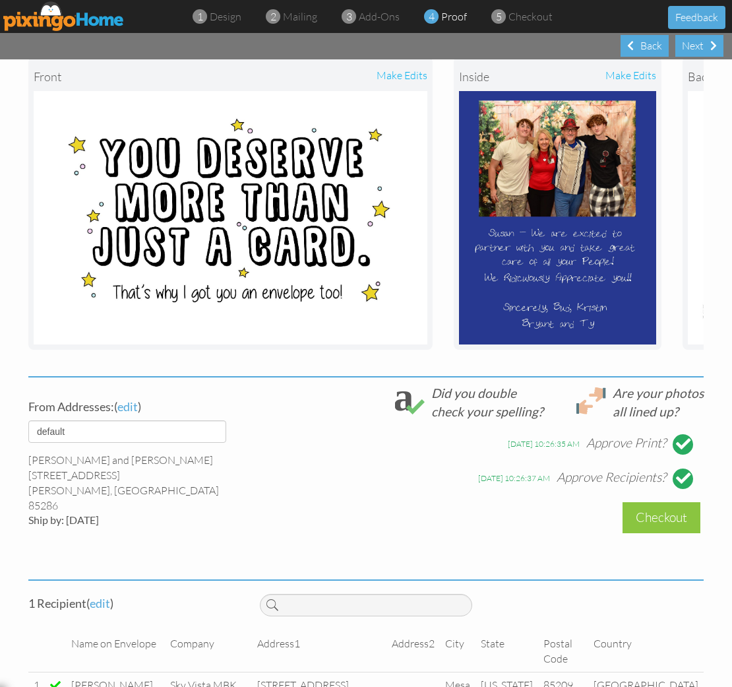
scroll to position [295, 0]
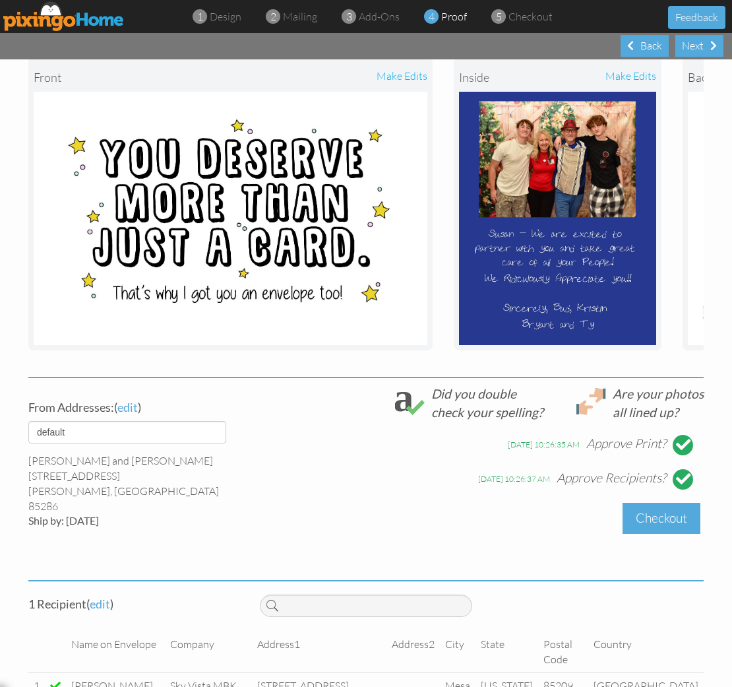
click at [664, 503] on div "Checkout" at bounding box center [662, 518] width 78 height 31
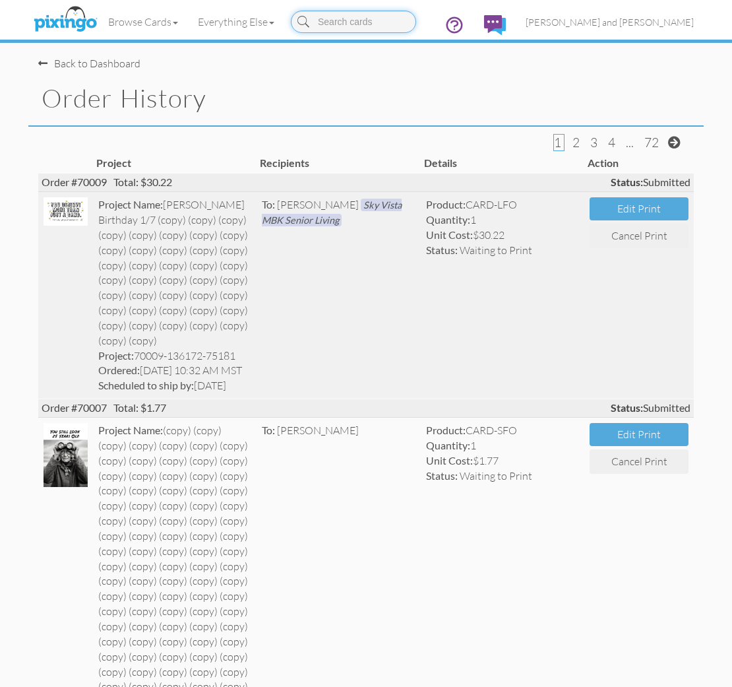
scroll to position [1, 0]
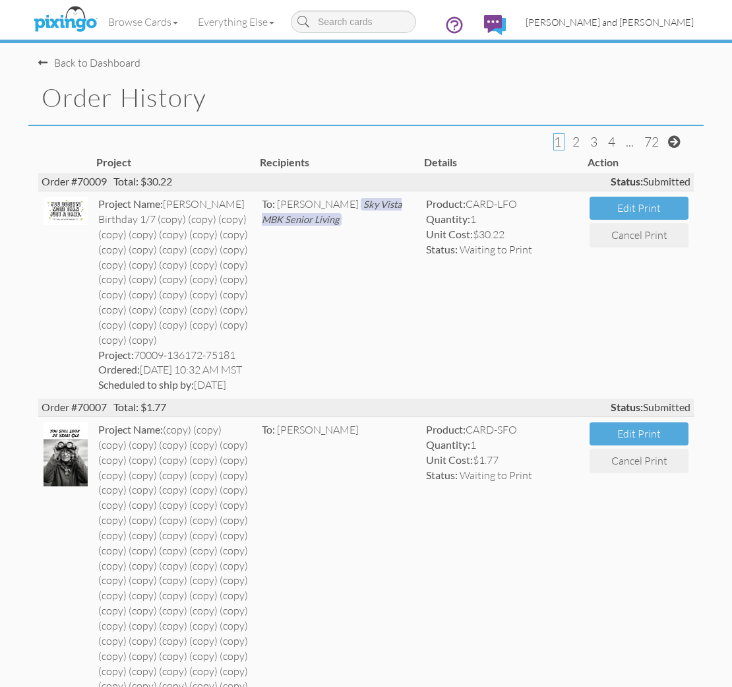
click at [643, 28] on link "[PERSON_NAME] and [PERSON_NAME]" at bounding box center [610, 22] width 188 height 34
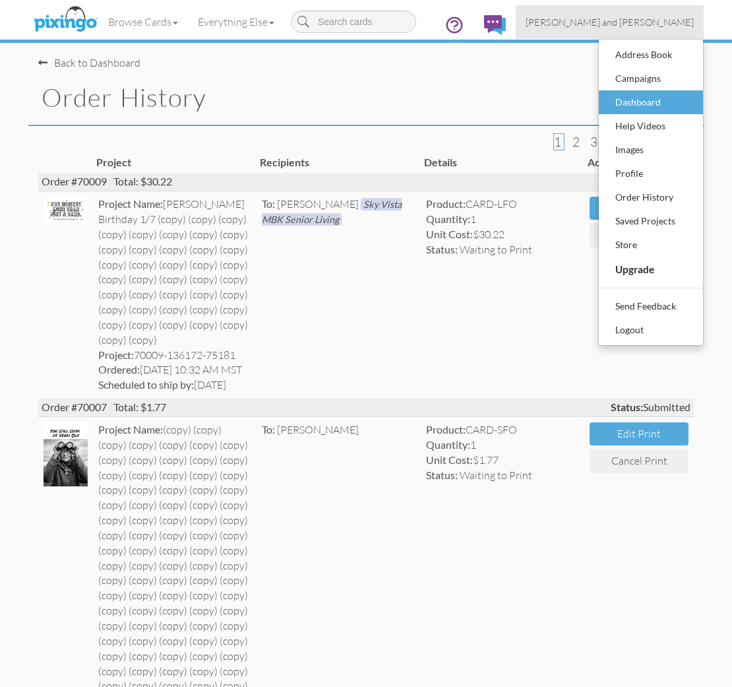
click at [653, 104] on div "Dashboard" at bounding box center [651, 102] width 78 height 20
